Goal: Transaction & Acquisition: Obtain resource

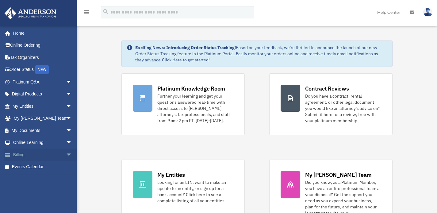
click at [66, 152] on span "arrow_drop_down" at bounding box center [72, 154] width 12 height 13
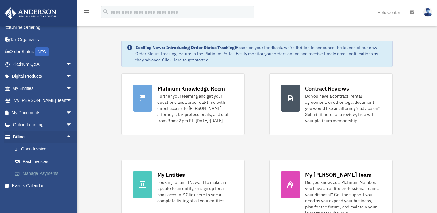
scroll to position [18, 0]
click at [37, 160] on link "Past Invoices" at bounding box center [45, 161] width 73 height 12
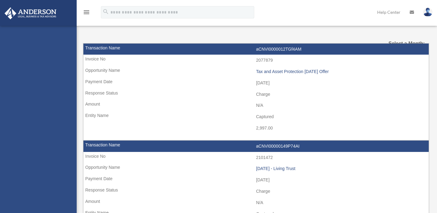
select select
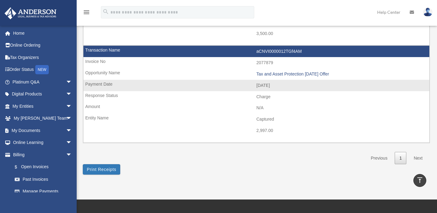
scroll to position [317, 0]
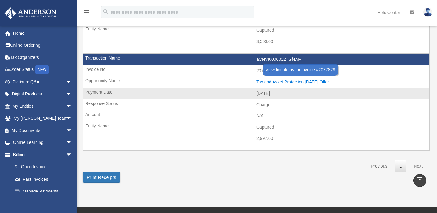
click at [277, 83] on div "Tax and Asset Protection 07.27.2024 Offer" at bounding box center [341, 81] width 170 height 5
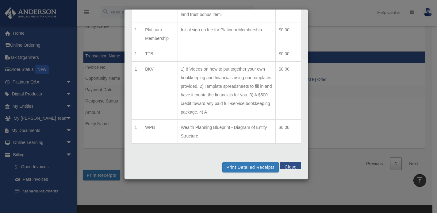
scroll to position [424, 0]
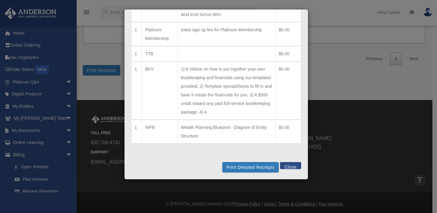
click at [342, 48] on div "Line Items for Invoice #2077879 - $2997 × Qty Item Description Total 1 BEBKG (1…" at bounding box center [218, 106] width 437 height 213
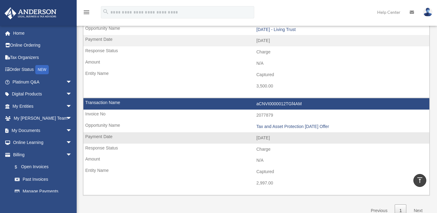
scroll to position [299, 0]
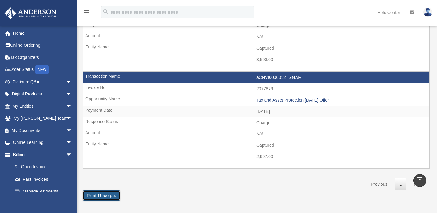
click at [103, 193] on button "Print Receipts" at bounding box center [101, 195] width 37 height 10
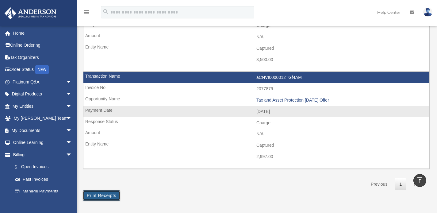
scroll to position [299, 0]
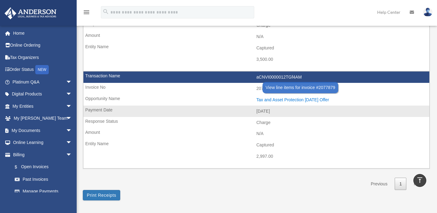
click at [292, 98] on div "Tax and Asset Protection 07.27.2024 Offer" at bounding box center [341, 99] width 170 height 5
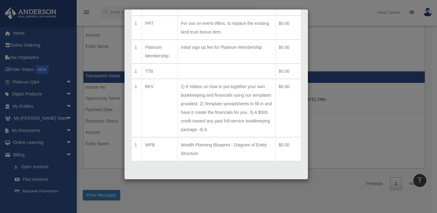
scroll to position [291, 0]
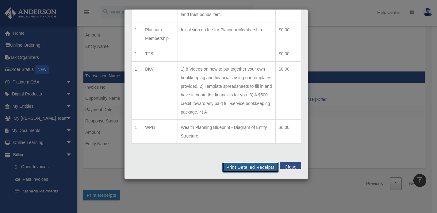
click at [246, 168] on button "Print Detailed Receipts" at bounding box center [250, 167] width 56 height 10
click at [292, 166] on button "Close" at bounding box center [290, 165] width 21 height 7
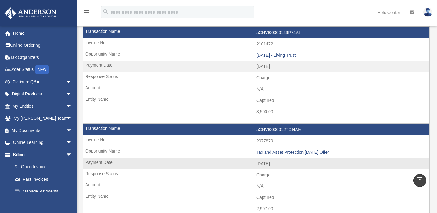
scroll to position [202, 0]
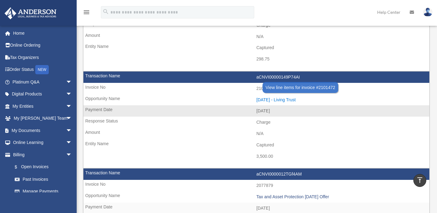
click at [284, 99] on div "[DATE] - Living Trust" at bounding box center [341, 99] width 170 height 5
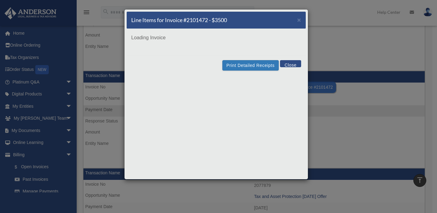
scroll to position [0, 0]
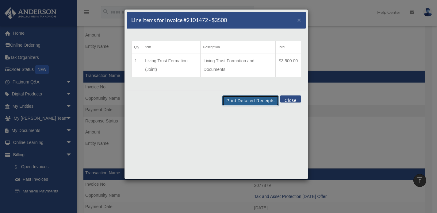
click at [246, 100] on button "Print Detailed Receipts" at bounding box center [250, 100] width 56 height 10
click at [295, 100] on button "Close" at bounding box center [290, 98] width 21 height 7
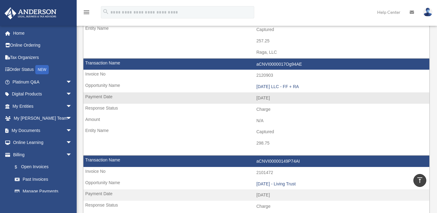
scroll to position [112, 0]
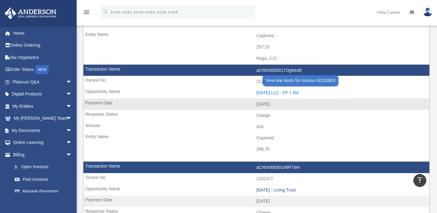
click at [288, 93] on div "[DATE] LLC - FF + RA" at bounding box center [341, 92] width 170 height 5
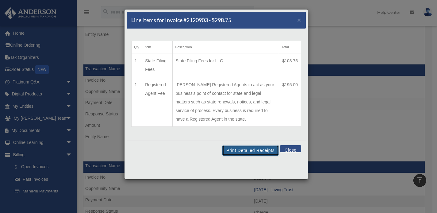
click at [250, 149] on button "Print Detailed Receipts" at bounding box center [250, 150] width 56 height 10
click at [296, 149] on button "Close" at bounding box center [290, 148] width 21 height 7
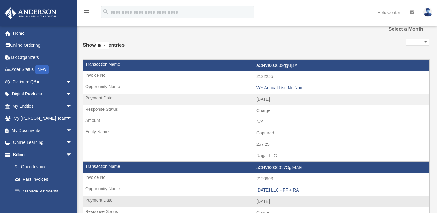
scroll to position [48, 0]
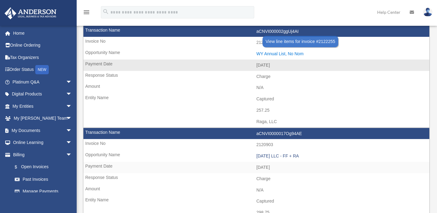
click at [280, 55] on div "WY Annual List, No Nom" at bounding box center [341, 53] width 170 height 5
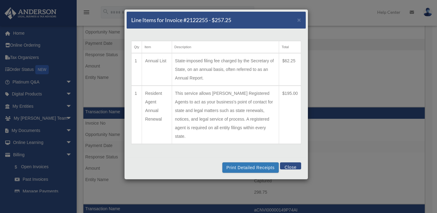
scroll to position [69, 0]
click at [291, 162] on button "Close" at bounding box center [290, 165] width 21 height 7
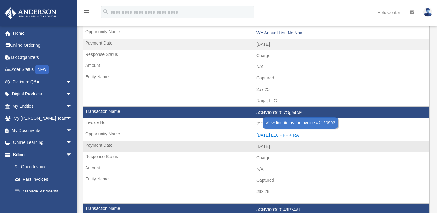
click at [285, 136] on div "[DATE] LLC - FF + RA" at bounding box center [341, 135] width 170 height 5
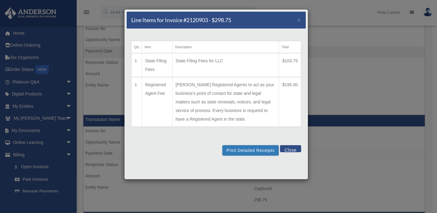
scroll to position [109, 0]
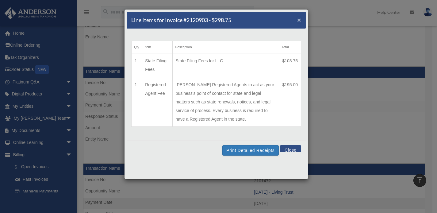
click at [299, 20] on span "×" at bounding box center [299, 19] width 4 height 7
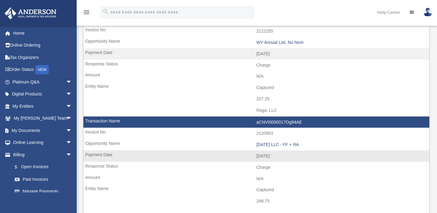
scroll to position [26, 0]
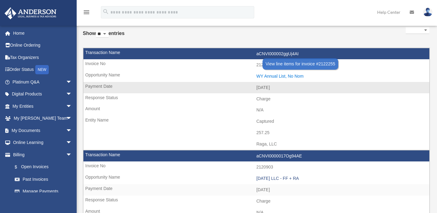
click at [266, 75] on div "WY Annual List, No Nom" at bounding box center [341, 76] width 170 height 5
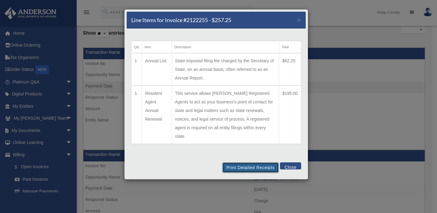
click at [252, 162] on button "Print Detailed Receipts" at bounding box center [250, 167] width 56 height 10
click at [295, 162] on button "Close" at bounding box center [290, 165] width 21 height 7
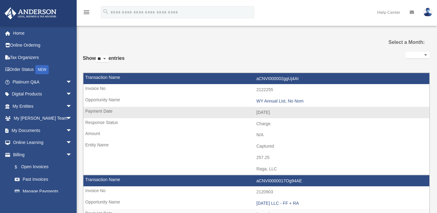
scroll to position [0, 0]
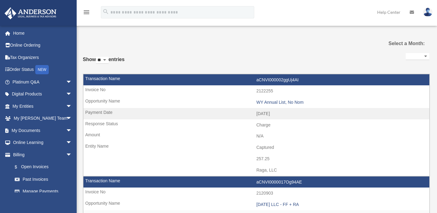
click at [109, 60] on select "** ** ** ***" at bounding box center [102, 60] width 13 height 7
select select "***"
click at [29, 107] on link "My Entities arrow_drop_down" at bounding box center [42, 106] width 77 height 12
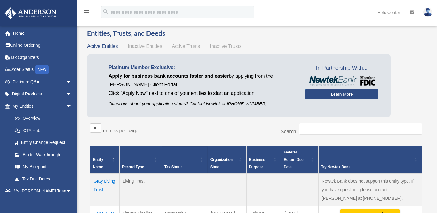
scroll to position [92, 0]
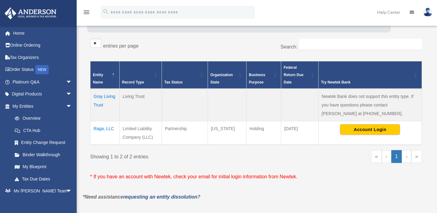
click at [101, 128] on td "Raga, LLC" at bounding box center [105, 133] width 29 height 24
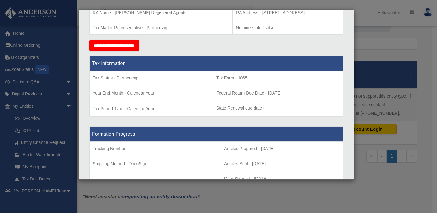
scroll to position [0, 0]
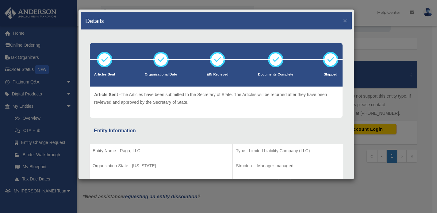
click at [361, 10] on div "Details × Articles Sent Organizational Date" at bounding box center [218, 106] width 437 height 213
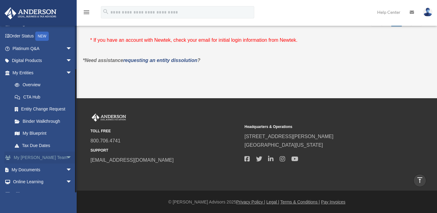
scroll to position [55, 0]
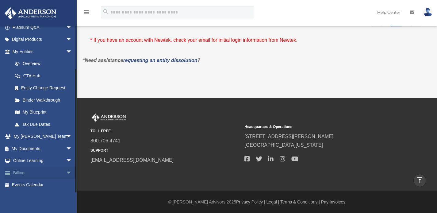
click at [66, 172] on span "arrow_drop_down" at bounding box center [72, 173] width 12 height 13
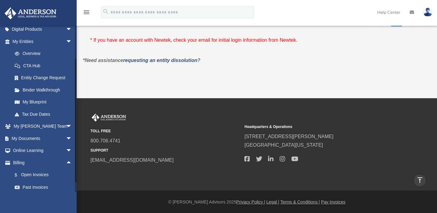
scroll to position [91, 0]
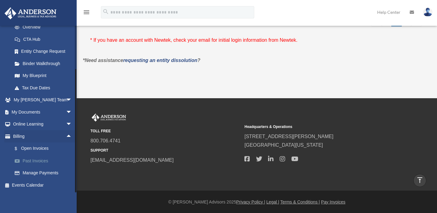
click at [42, 161] on link "Past Invoices" at bounding box center [45, 161] width 73 height 12
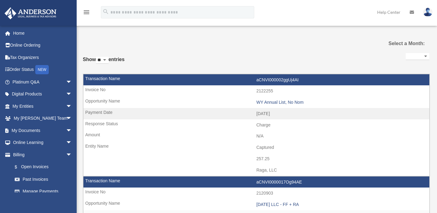
select select
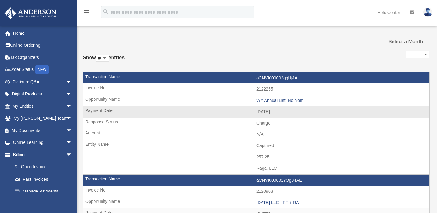
scroll to position [2, 0]
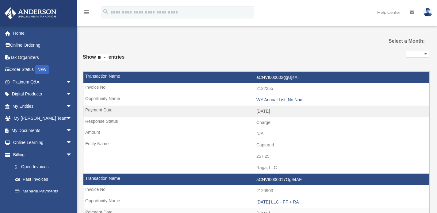
click at [107, 56] on select "** ** ** ***" at bounding box center [102, 57] width 13 height 7
select select "***"
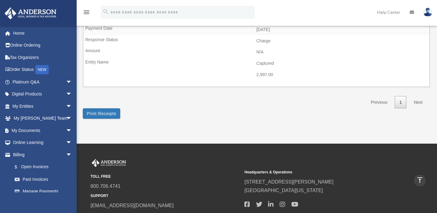
scroll to position [388, 0]
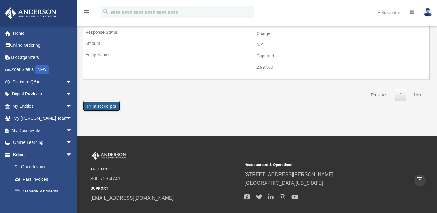
click at [113, 109] on button "Print Receipts" at bounding box center [101, 106] width 37 height 10
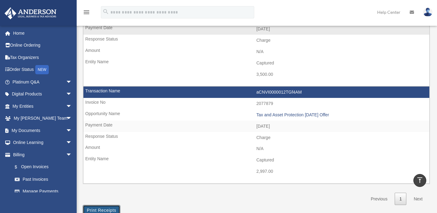
scroll to position [238, 0]
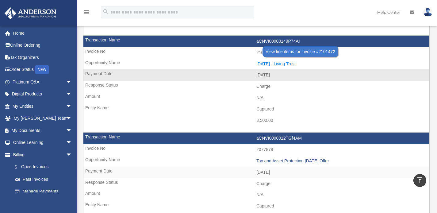
click at [275, 64] on div "2024.08.01 - Living Trust" at bounding box center [341, 63] width 170 height 5
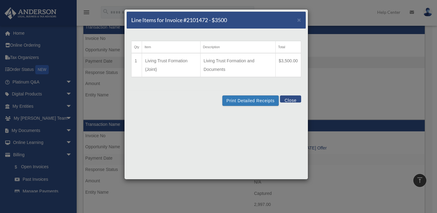
scroll to position [282, 0]
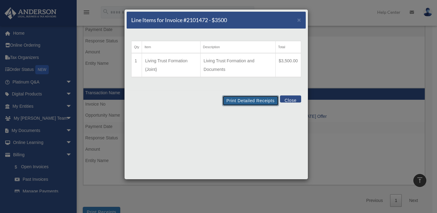
click at [247, 98] on button "Print Detailed Receipts" at bounding box center [250, 100] width 56 height 10
click at [296, 98] on button "Close" at bounding box center [290, 98] width 21 height 7
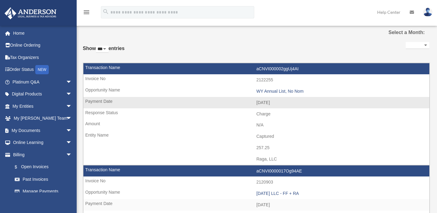
scroll to position [39, 0]
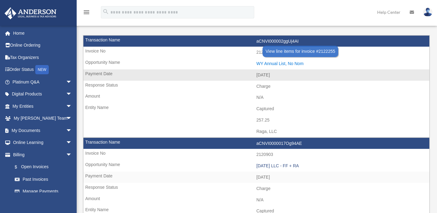
click at [286, 61] on div "WY Annual List, No Nom" at bounding box center [341, 63] width 170 height 5
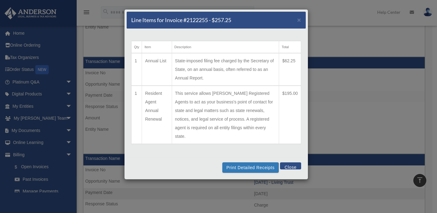
scroll to position [110, 0]
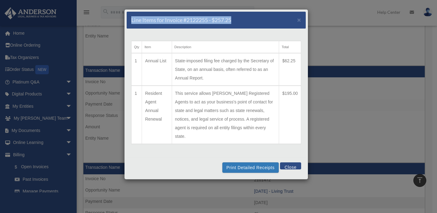
drag, startPoint x: 263, startPoint y: 21, endPoint x: 260, endPoint y: 12, distance: 9.4
click at [259, 10] on div "Line Items for Invoice #2122255 - $257.25 × Qty Item Description Total 1 Annual…" at bounding box center [216, 94] width 184 height 170
click at [273, 24] on div "Line Items for Invoice #2122255 - $257.25 ×" at bounding box center [216, 20] width 179 height 17
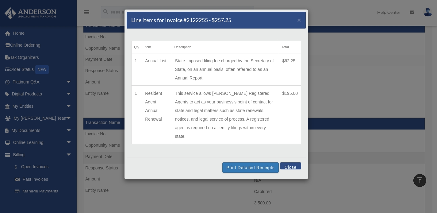
scroll to position [155, 0]
click at [252, 162] on button "Print Detailed Receipts" at bounding box center [250, 167] width 56 height 10
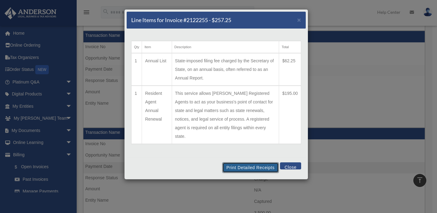
scroll to position [144, 0]
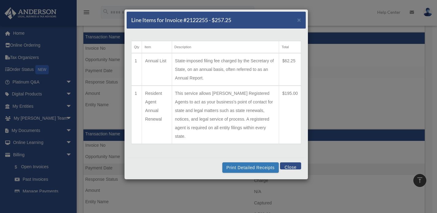
click at [295, 162] on button "Close" at bounding box center [290, 165] width 21 height 7
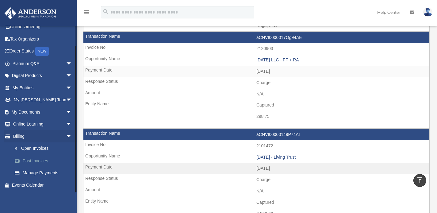
scroll to position [179, 0]
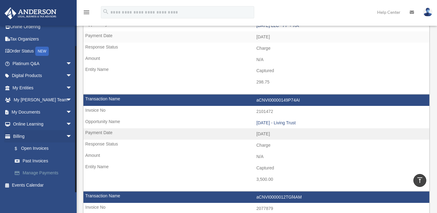
click at [44, 172] on link "Manage Payments" at bounding box center [45, 173] width 73 height 12
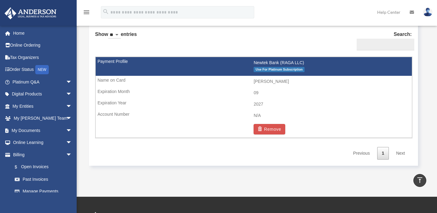
scroll to position [374, 0]
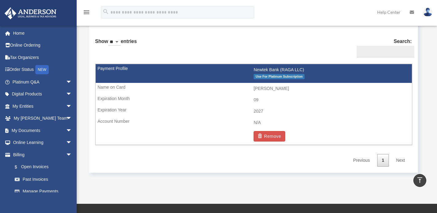
click at [121, 41] on select "** ** ** ***" at bounding box center [114, 42] width 13 height 7
select select "***"
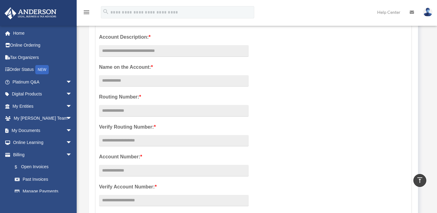
scroll to position [0, 0]
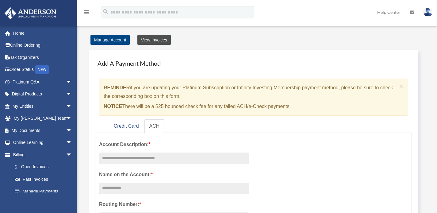
click at [159, 41] on link "View Invoices" at bounding box center [153, 40] width 33 height 10
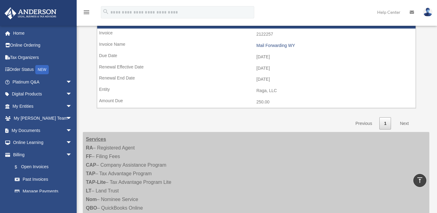
scroll to position [60, 0]
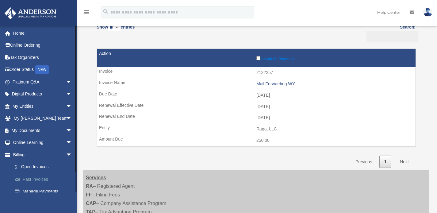
click at [43, 177] on link "Past Invoices" at bounding box center [45, 179] width 73 height 12
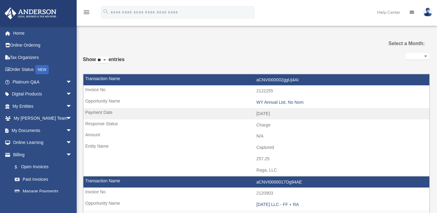
select select
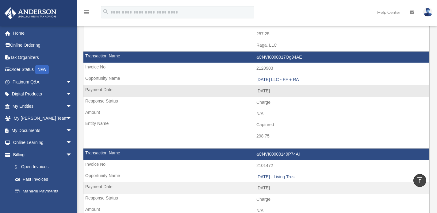
scroll to position [132, 0]
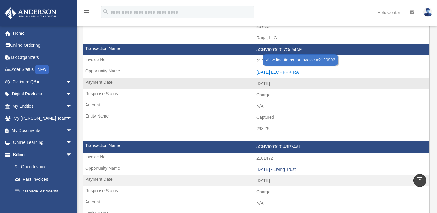
click at [286, 71] on div "[DATE] LLC - FF + RA" at bounding box center [341, 72] width 170 height 5
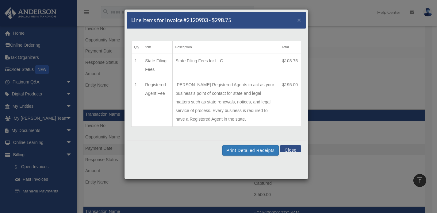
scroll to position [167, 0]
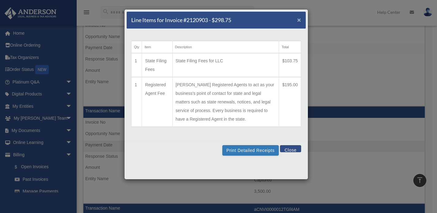
click at [299, 21] on span "×" at bounding box center [299, 19] width 4 height 7
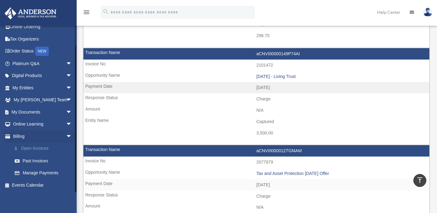
scroll to position [225, 0]
click at [44, 172] on link "Manage Payments" at bounding box center [45, 173] width 73 height 12
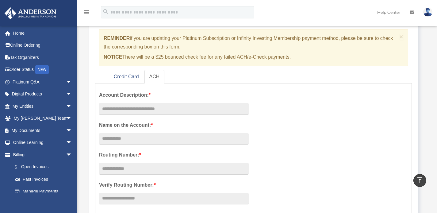
scroll to position [48, 0]
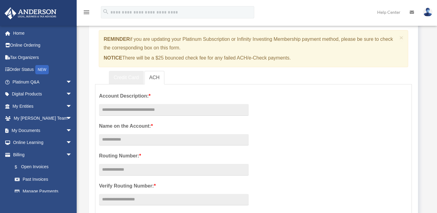
click at [133, 74] on link "Credit Card" at bounding box center [126, 78] width 35 height 14
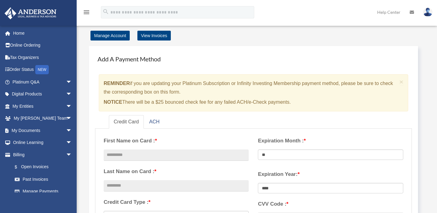
scroll to position [0, 0]
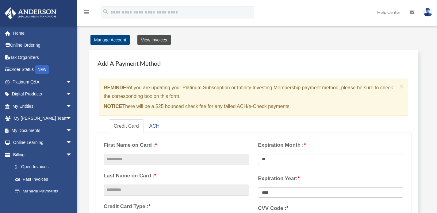
click at [159, 42] on link "View Invoices" at bounding box center [153, 40] width 33 height 10
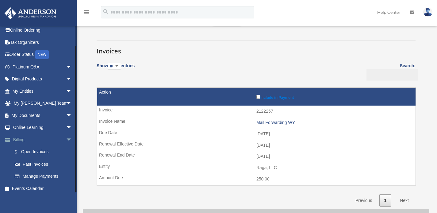
scroll to position [18, 0]
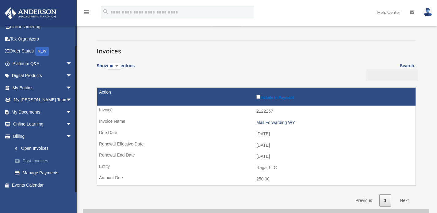
click at [39, 161] on link "Past Invoices" at bounding box center [45, 161] width 73 height 12
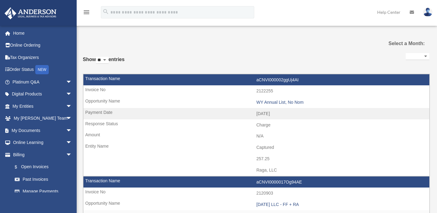
select select
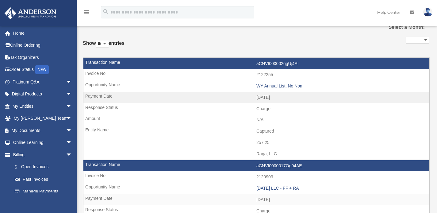
scroll to position [43, 0]
